Goal: Task Accomplishment & Management: Complete application form

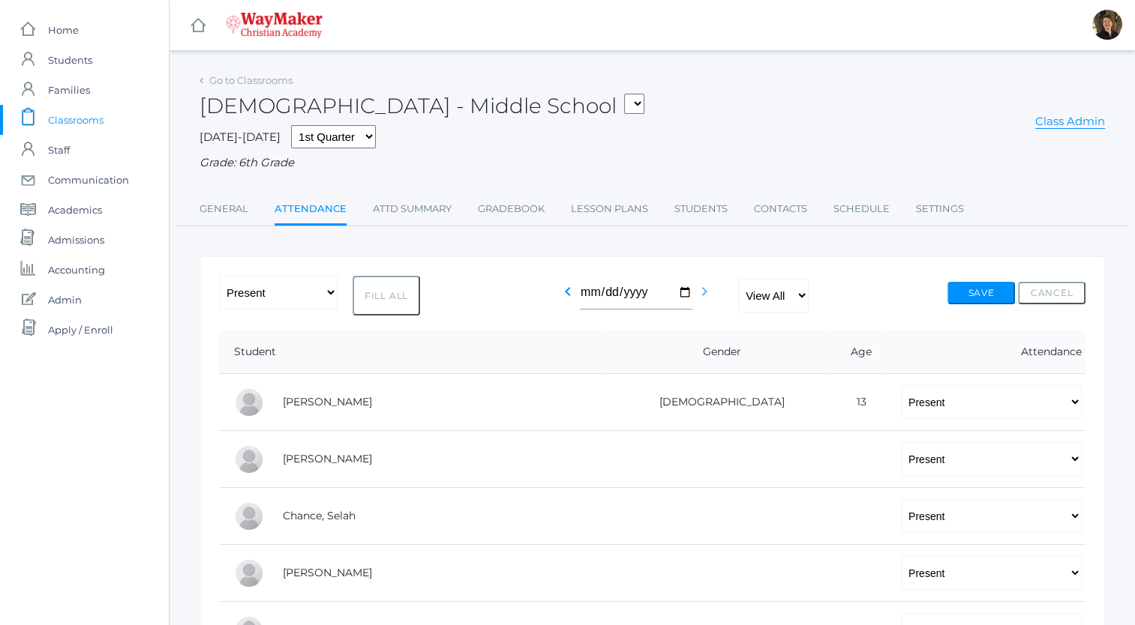
click at [703, 295] on icon "chevron_right" at bounding box center [704, 292] width 18 height 18
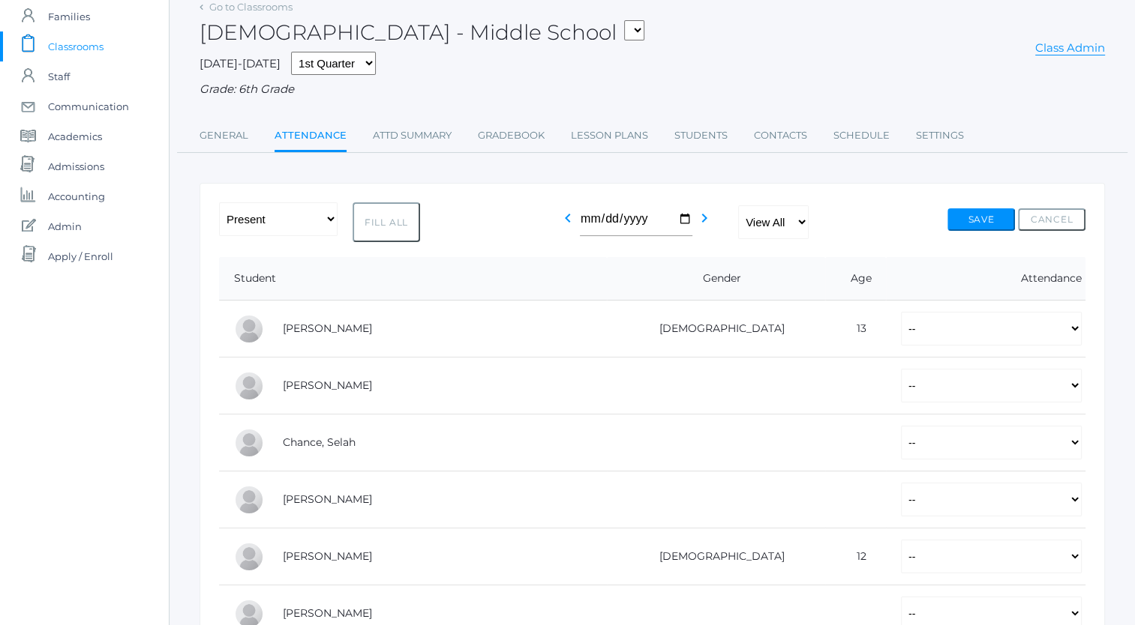
scroll to position [74, 0]
click at [901, 331] on select "-- Present Tardy Excused Tardy Unexcused Absent Excused Absent Unexcused" at bounding box center [991, 328] width 181 height 34
select select "P"
click at [901, 311] on select "-- Present Tardy Excused Tardy Unexcused Absent Excused Absent Unexcused" at bounding box center [991, 328] width 181 height 34
click at [901, 384] on select "-- Present Tardy Excused Tardy Unexcused Absent Excused Absent Unexcused" at bounding box center [991, 385] width 181 height 34
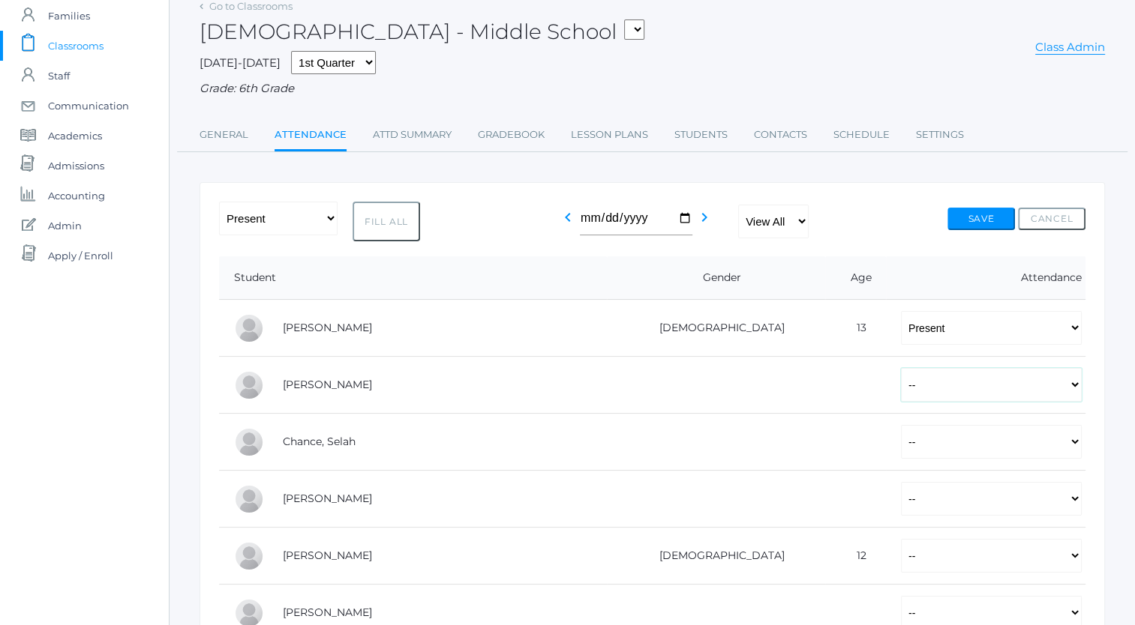
select select "P"
click at [901, 368] on select "-- Present Tardy Excused Tardy Unexcused Absent Excused Absent Unexcused" at bounding box center [991, 385] width 181 height 34
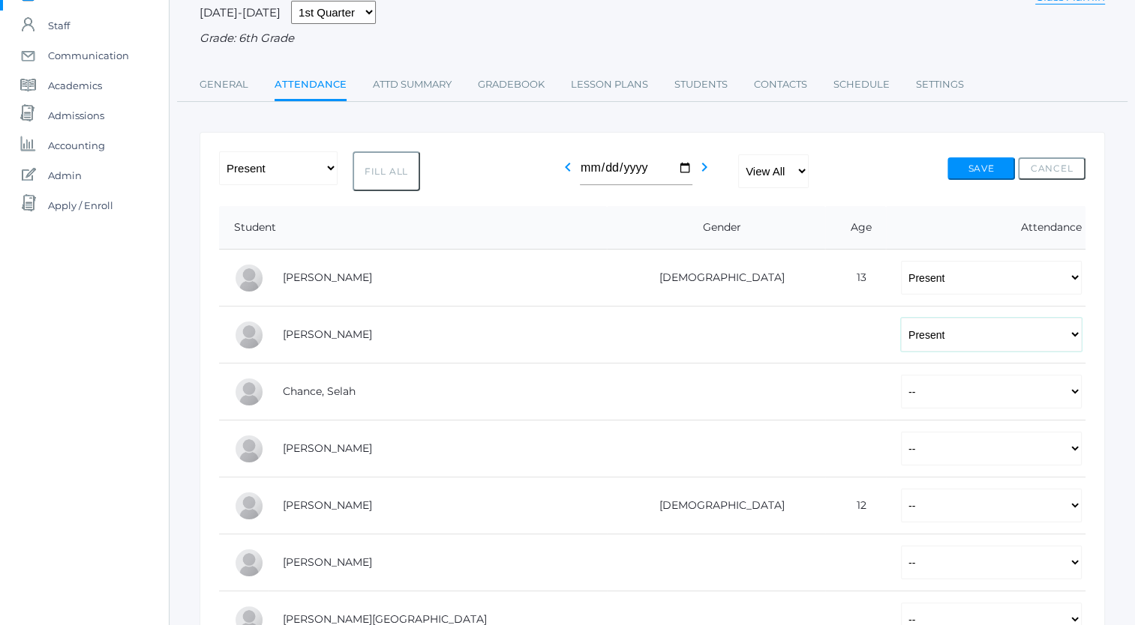
scroll to position [125, 0]
click at [901, 390] on select "-- Present Tardy Excused Tardy Unexcused Absent Excused Absent Unexcused" at bounding box center [991, 391] width 181 height 34
click at [901, 391] on select "-- Present Tardy Excused Tardy Unexcused Absent Excused Absent Unexcused" at bounding box center [991, 391] width 181 height 34
select select "P"
click at [901, 374] on select "-- Present Tardy Excused Tardy Unexcused Absent Excused Absent Unexcused" at bounding box center [991, 391] width 181 height 34
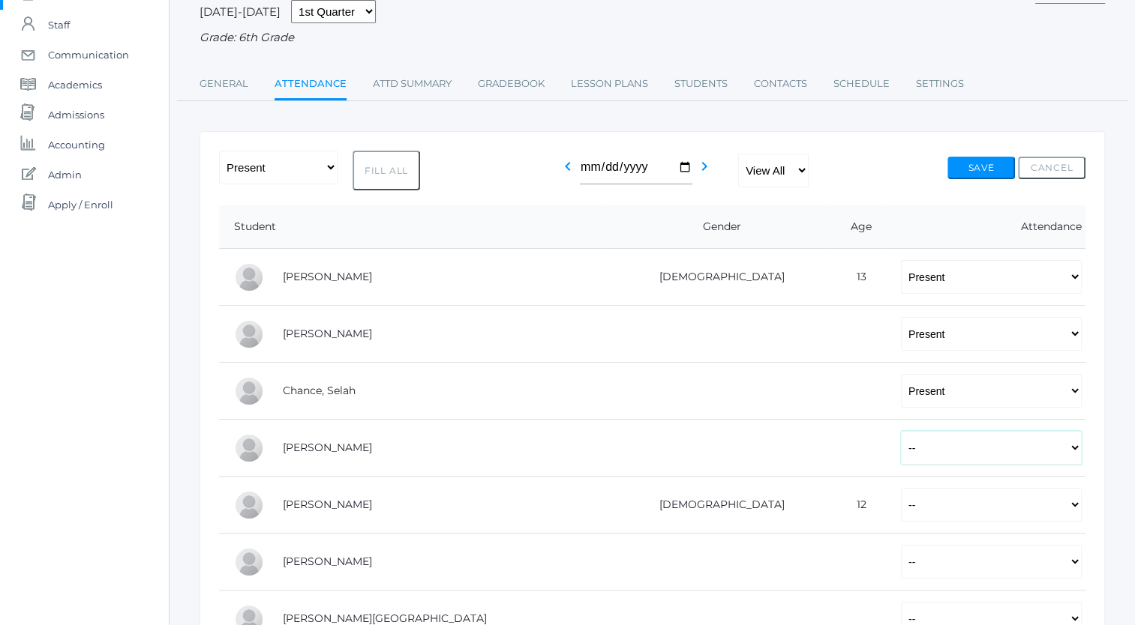
click at [901, 448] on select "-- Present Tardy Excused Tardy Unexcused Absent Excused Absent Unexcused" at bounding box center [991, 448] width 181 height 34
select select "P"
click at [901, 431] on select "-- Present Tardy Excused Tardy Unexcused Absent Excused Absent Unexcused" at bounding box center [991, 448] width 181 height 34
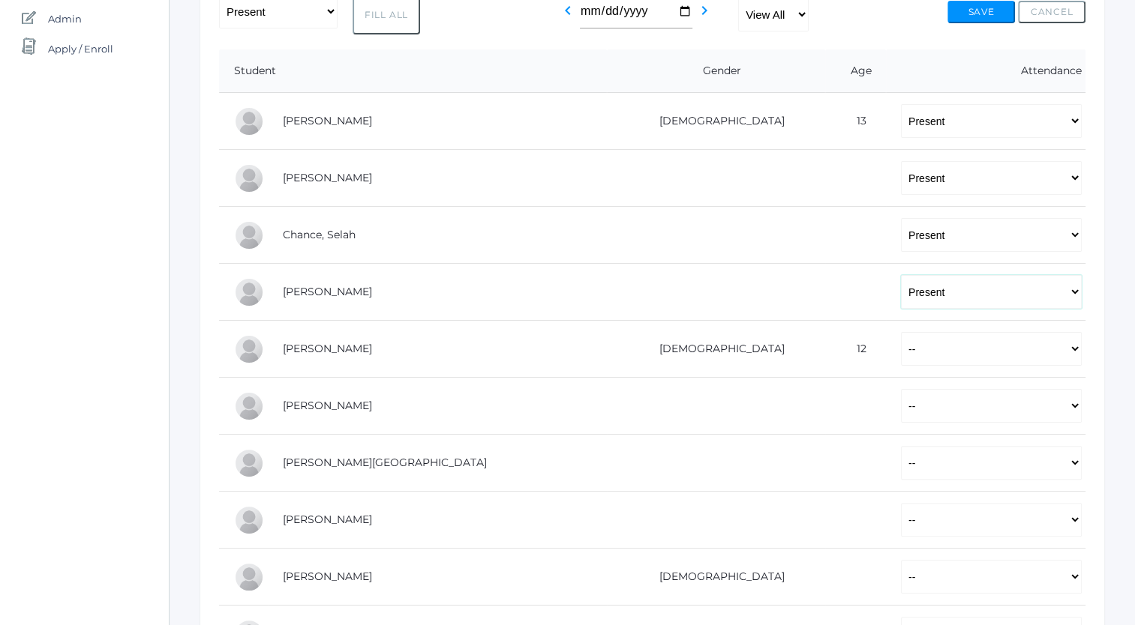
scroll to position [282, 0]
click at [901, 351] on select "-- Present Tardy Excused Tardy Unexcused Absent Excused Absent Unexcused" at bounding box center [991, 348] width 181 height 34
select select "P"
click at [901, 331] on select "-- Present Tardy Excused Tardy Unexcused Absent Excused Absent Unexcused" at bounding box center [991, 348] width 181 height 34
click at [901, 406] on select "-- Present Tardy Excused Tardy Unexcused Absent Excused Absent Unexcused" at bounding box center [991, 405] width 181 height 34
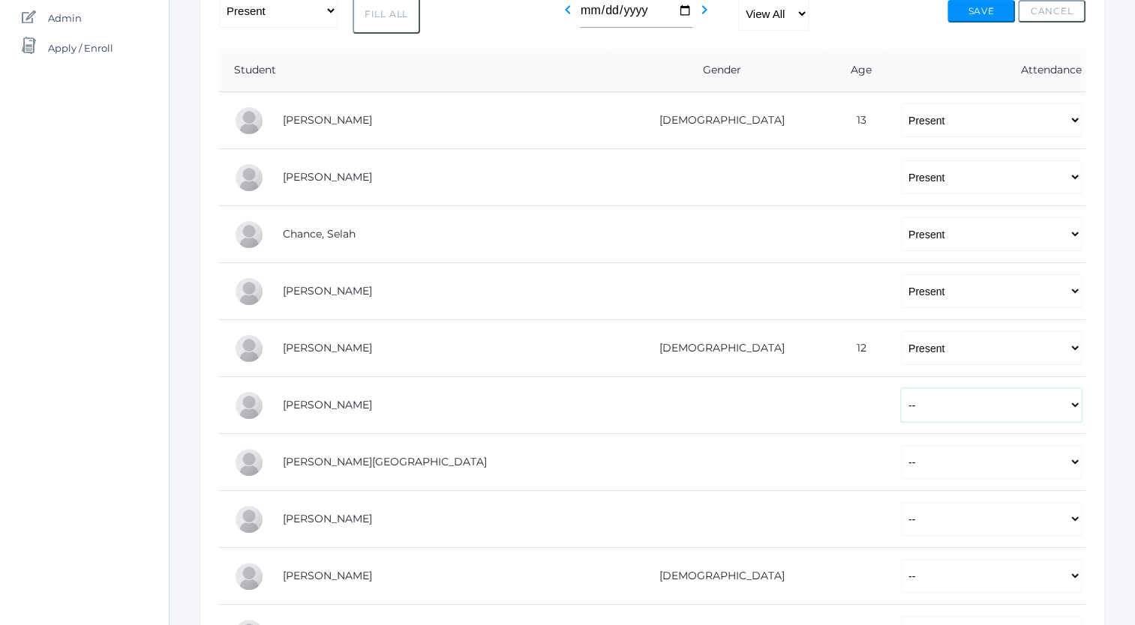
select select "P"
click at [901, 388] on select "-- Present Tardy Excused Tardy Unexcused Absent Excused Absent Unexcused" at bounding box center [991, 405] width 181 height 34
click at [901, 464] on select "-- Present Tardy Excused Tardy Unexcused Absent Excused Absent Unexcused" at bounding box center [991, 462] width 181 height 34
select select "P"
click at [901, 445] on select "-- Present Tardy Excused Tardy Unexcused Absent Excused Absent Unexcused" at bounding box center [991, 462] width 181 height 34
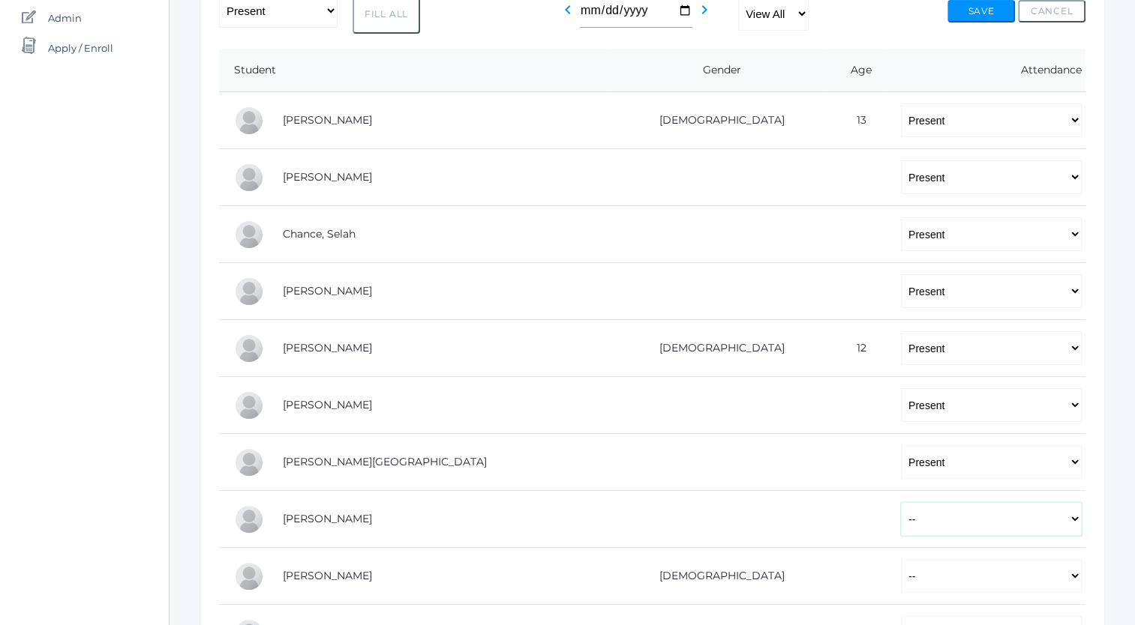
click at [901, 523] on select "-- Present Tardy Excused Tardy Unexcused Absent Excused Absent Unexcused" at bounding box center [991, 519] width 181 height 34
select select "P"
click at [901, 502] on select "-- Present Tardy Excused Tardy Unexcused Absent Excused Absent Unexcused" at bounding box center [991, 519] width 181 height 34
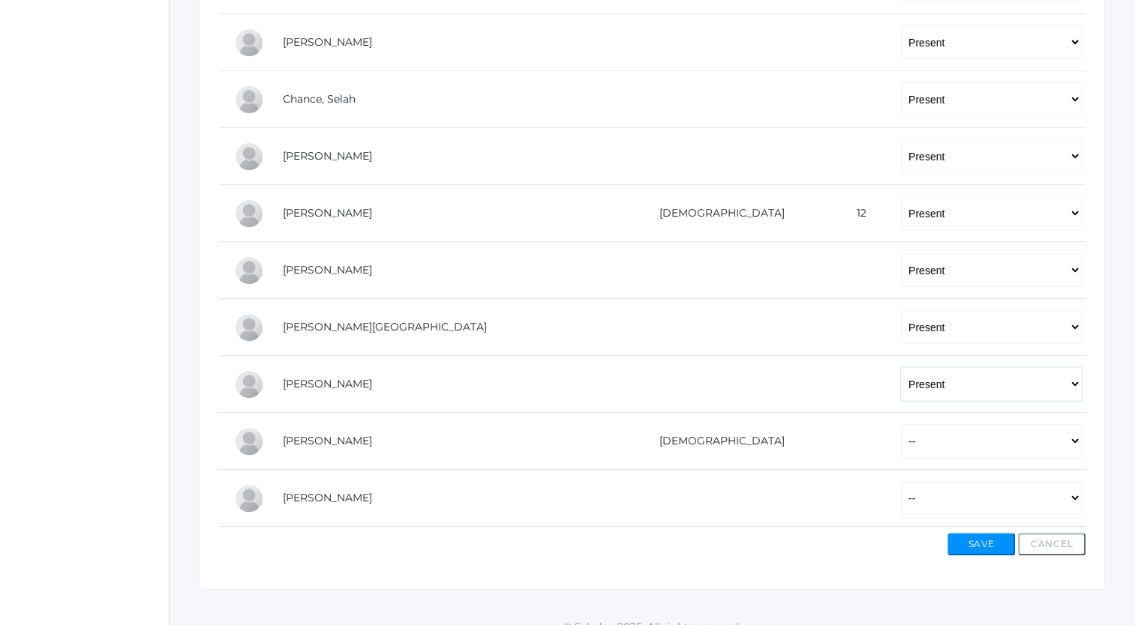
scroll to position [433, 0]
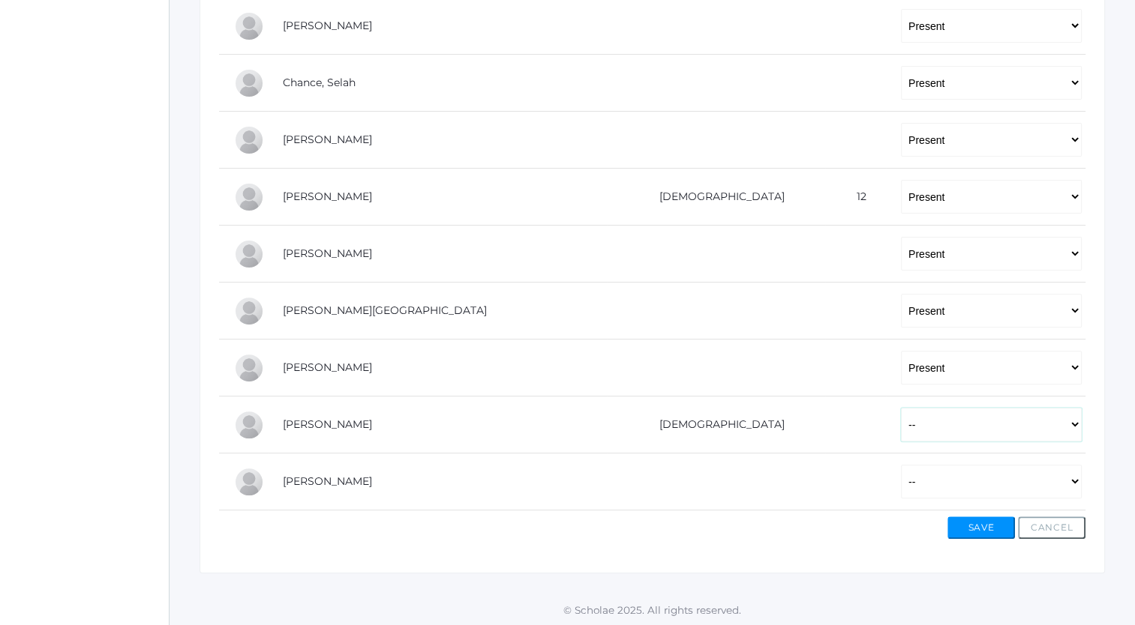
click at [901, 428] on select "-- Present Tardy Excused Tardy Unexcused Absent Excused Absent Unexcused" at bounding box center [991, 425] width 181 height 34
select select "P"
click at [901, 408] on select "-- Present Tardy Excused Tardy Unexcused Absent Excused Absent Unexcused" at bounding box center [991, 425] width 181 height 34
click at [901, 482] on select "-- Present Tardy Excused Tardy Unexcused Absent Excused Absent Unexcused" at bounding box center [991, 482] width 181 height 34
select select "P"
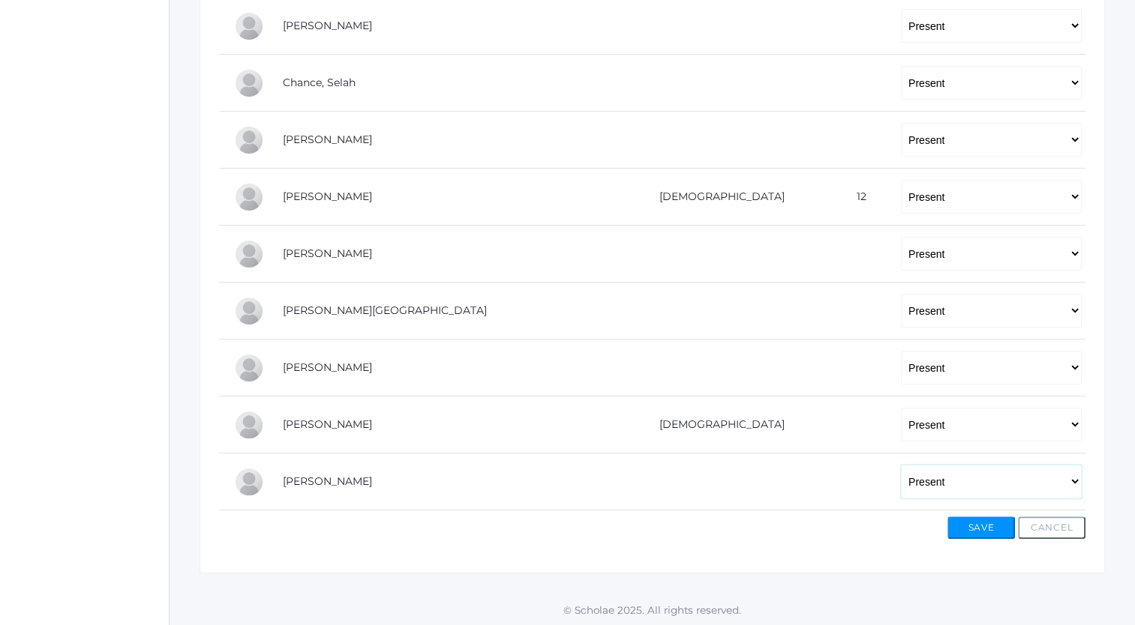
click at [901, 465] on select "-- Present Tardy Excused Tardy Unexcused Absent Excused Absent Unexcused" at bounding box center [991, 482] width 181 height 34
click at [961, 526] on button "Save" at bounding box center [980, 528] width 67 height 22
